Goal: Information Seeking & Learning: Learn about a topic

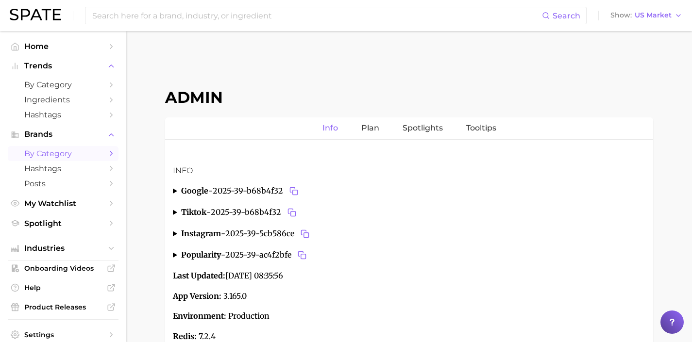
click at [75, 154] on span "by Category" at bounding box center [63, 153] width 78 height 9
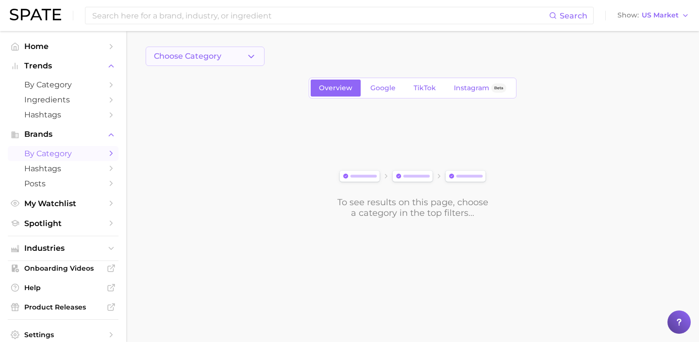
click at [211, 49] on button "Choose Category" at bounding box center [205, 56] width 119 height 19
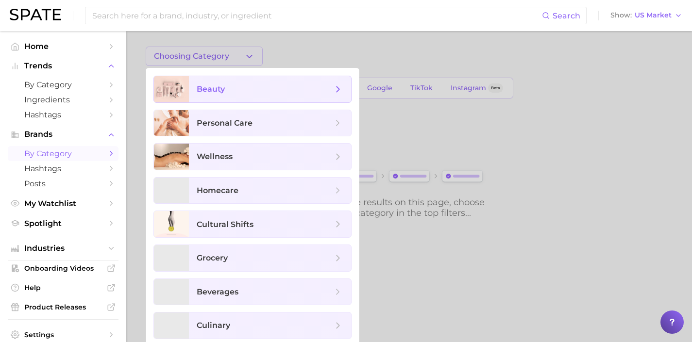
click at [225, 83] on span "beauty" at bounding box center [270, 89] width 162 height 26
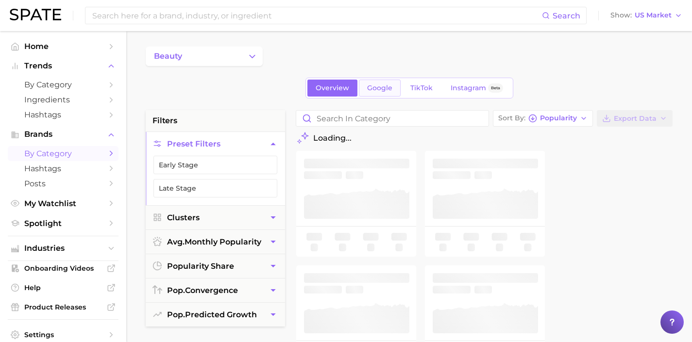
click at [373, 93] on link "Google" at bounding box center [380, 88] width 42 height 17
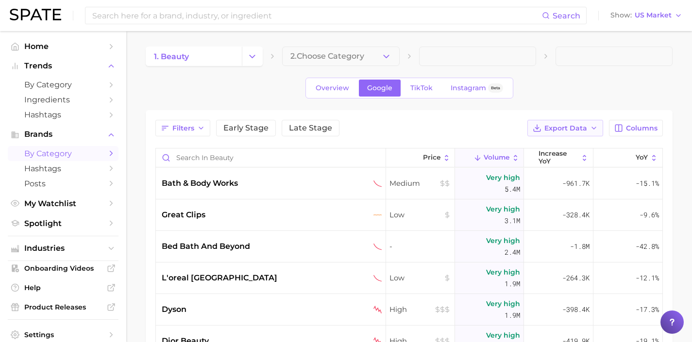
click at [588, 129] on button "Export Data" at bounding box center [565, 128] width 76 height 17
click at [582, 149] on button "Card Data CSV" at bounding box center [549, 145] width 107 height 17
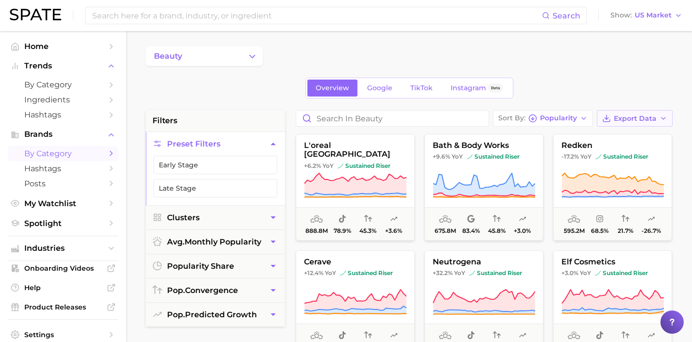
click at [618, 123] on button "Export Data" at bounding box center [635, 118] width 76 height 17
click at [609, 131] on button "Card Data CSV" at bounding box center [619, 136] width 107 height 17
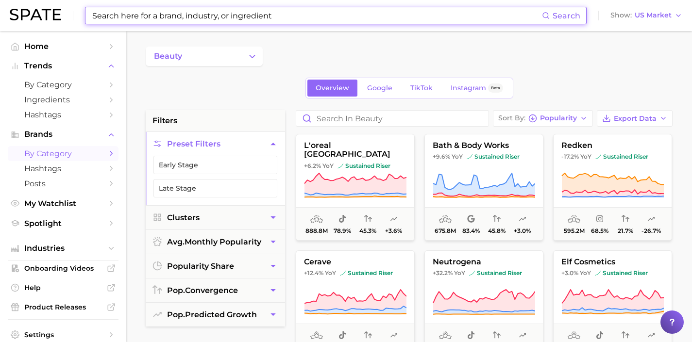
click at [377, 13] on input at bounding box center [316, 15] width 451 height 17
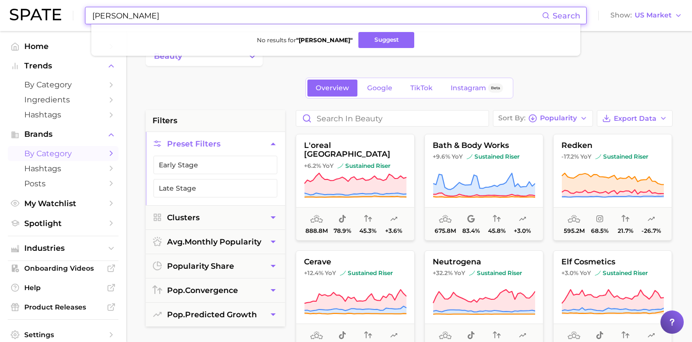
drag, startPoint x: 177, startPoint y: 19, endPoint x: 73, endPoint y: 15, distance: 103.5
click at [73, 15] on div "[PERSON_NAME] Search No results for " [PERSON_NAME] " Suggest Show US Market" at bounding box center [346, 15] width 672 height 31
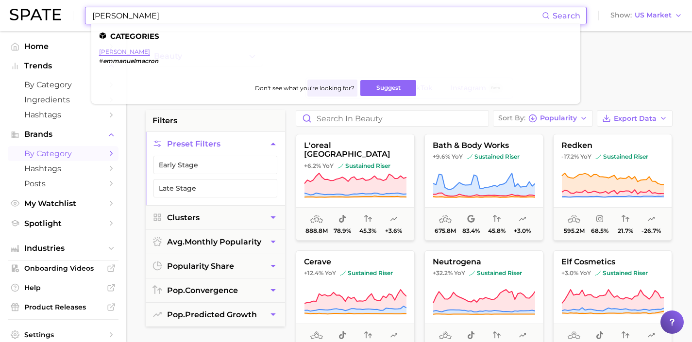
type input "[PERSON_NAME]"
click at [137, 52] on link "[PERSON_NAME]" at bounding box center [124, 51] width 51 height 7
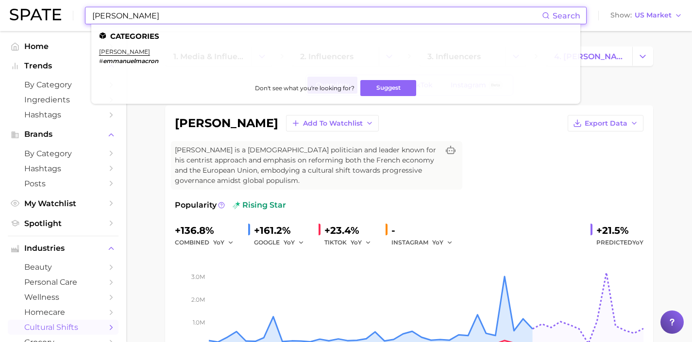
drag, startPoint x: 243, startPoint y: 14, endPoint x: 128, endPoint y: 4, distance: 116.0
click at [130, 4] on div "[PERSON_NAME] Search Categories [PERSON_NAME] # emmanuelmacron Don't see what y…" at bounding box center [346, 15] width 672 height 31
click at [130, 50] on link "[PERSON_NAME]" at bounding box center [124, 51] width 51 height 7
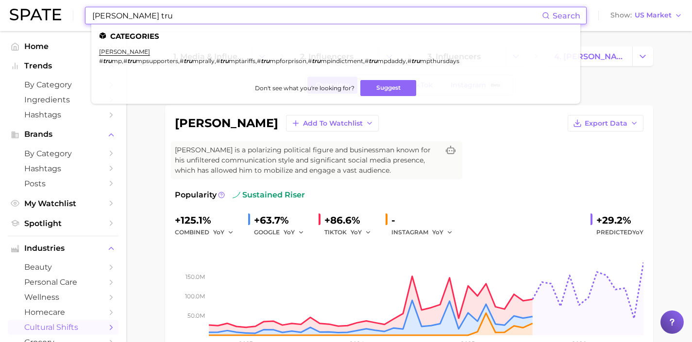
drag, startPoint x: 160, startPoint y: 17, endPoint x: 60, endPoint y: 13, distance: 99.6
click at [61, 13] on div "[PERSON_NAME] tru Search Categories [PERSON_NAME] # tru mp , # tru mpsupporters…" at bounding box center [346, 15] width 672 height 31
type input "[PERSON_NAME]"
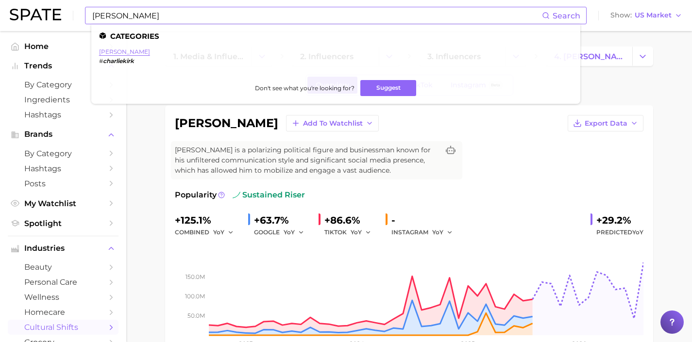
click at [125, 50] on link "[PERSON_NAME]" at bounding box center [124, 51] width 51 height 7
